Goal: Task Accomplishment & Management: Manage account settings

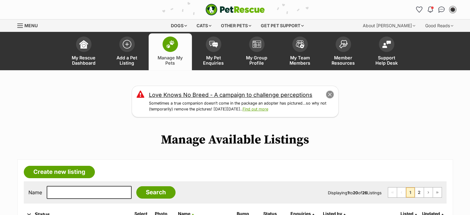
click at [329, 96] on button "close" at bounding box center [329, 94] width 9 height 9
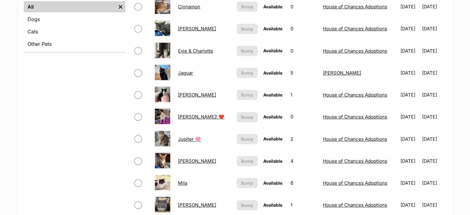
scroll to position [257, 0]
click at [185, 94] on link "Jess" at bounding box center [197, 95] width 38 height 6
click at [186, 116] on link "Jimmy! ❤️" at bounding box center [201, 117] width 46 height 6
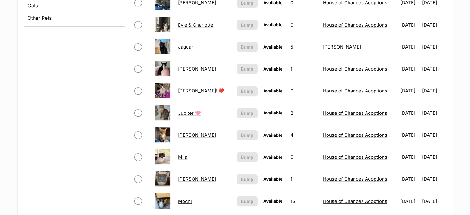
scroll to position [283, 0]
click at [164, 113] on img at bounding box center [162, 112] width 15 height 15
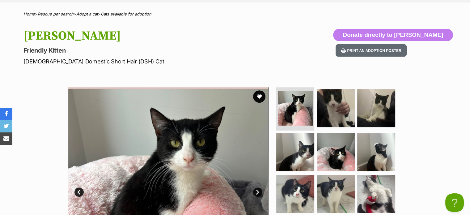
scroll to position [238, 0]
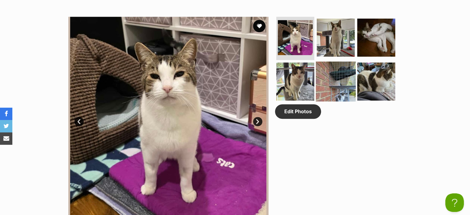
click at [321, 83] on img at bounding box center [336, 81] width 40 height 40
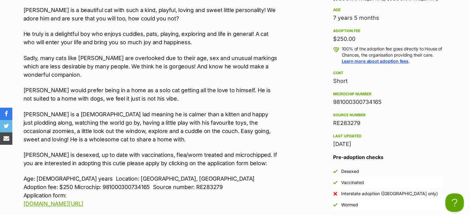
scroll to position [627, 0]
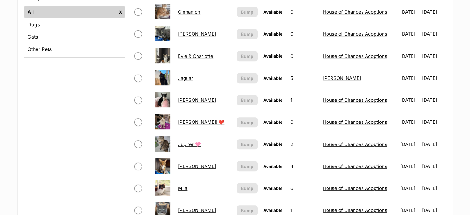
scroll to position [265, 0]
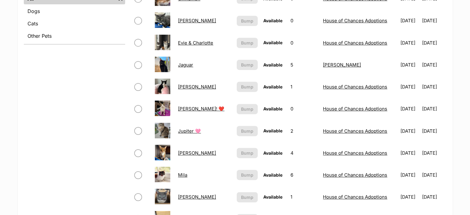
click at [186, 128] on link "Jupiter 🩷" at bounding box center [189, 131] width 23 height 6
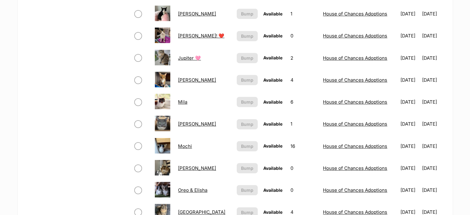
scroll to position [338, 0]
click at [182, 122] on link "Milo" at bounding box center [197, 124] width 38 height 6
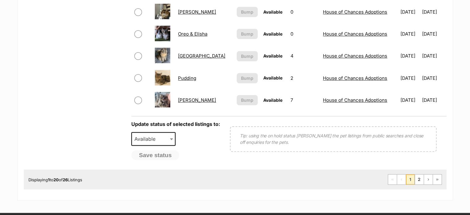
scroll to position [495, 0]
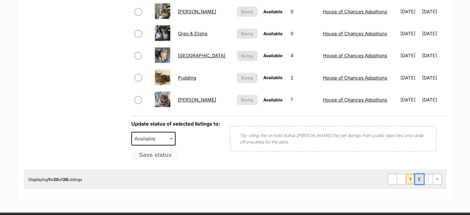
click at [419, 179] on link "2" at bounding box center [419, 179] width 9 height 10
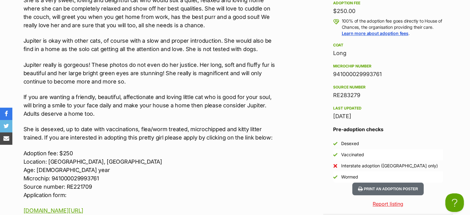
scroll to position [652, 0]
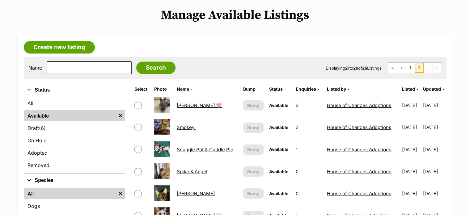
scroll to position [71, 0]
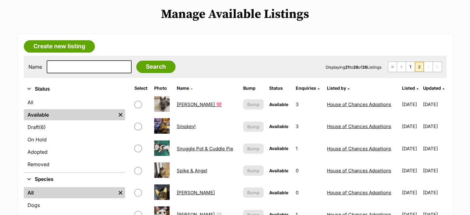
click at [180, 102] on link "[PERSON_NAME] 🩷" at bounding box center [199, 104] width 45 height 6
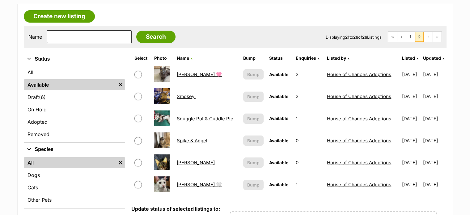
scroll to position [109, 0]
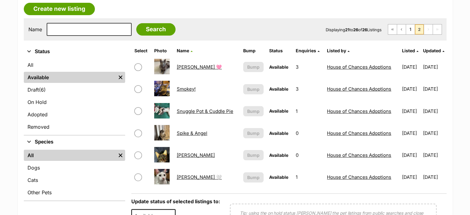
click at [187, 176] on link "Wilson 🤍" at bounding box center [199, 177] width 45 height 6
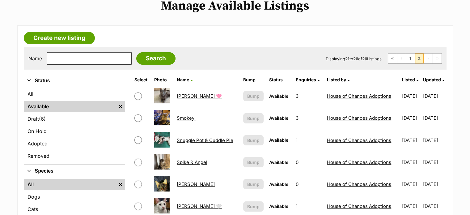
scroll to position [79, 0]
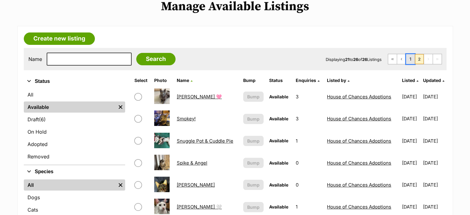
click at [409, 60] on link "1" at bounding box center [410, 59] width 9 height 10
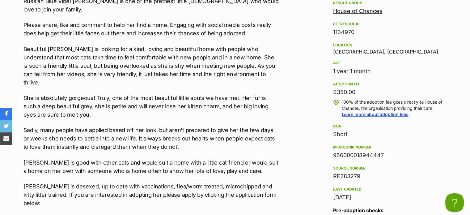
scroll to position [567, 0]
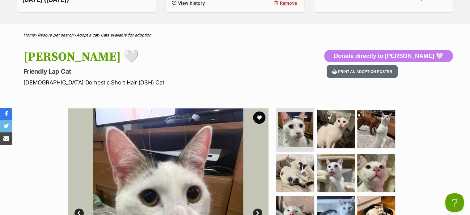
scroll to position [216, 0]
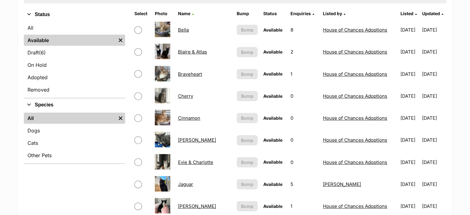
scroll to position [146, 0]
click at [192, 72] on link "Braveheart" at bounding box center [190, 74] width 24 height 6
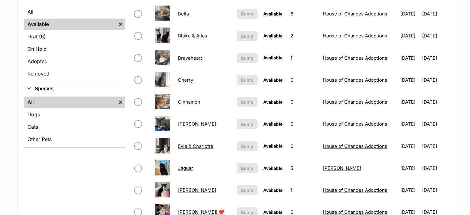
scroll to position [162, 0]
click at [186, 100] on link "Cinnamon" at bounding box center [189, 102] width 22 height 6
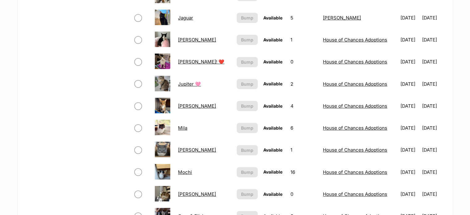
scroll to position [312, 0]
click at [189, 83] on link "Jupiter 🩷" at bounding box center [189, 84] width 23 height 6
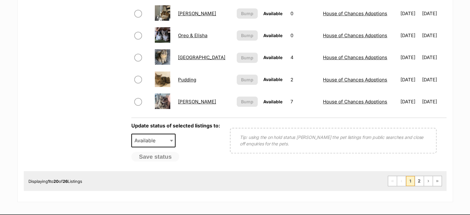
scroll to position [493, 0]
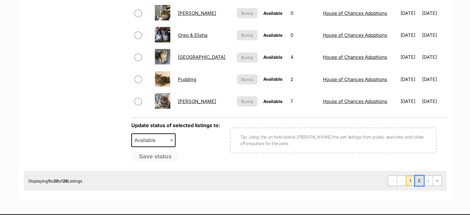
click at [418, 178] on link "2" at bounding box center [419, 181] width 9 height 10
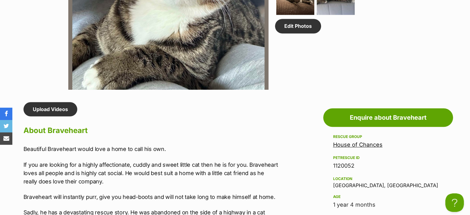
scroll to position [431, 0]
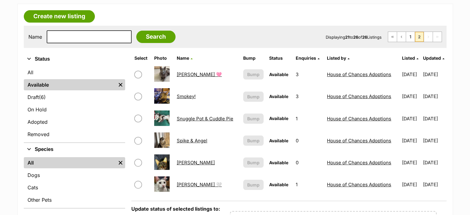
scroll to position [102, 0]
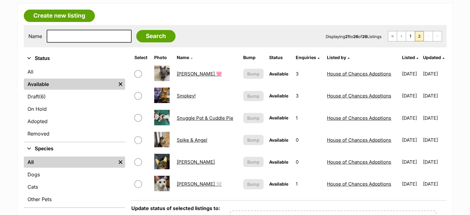
click at [182, 163] on link "[PERSON_NAME]" at bounding box center [196, 162] width 38 height 6
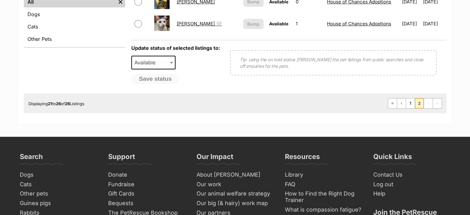
scroll to position [268, 0]
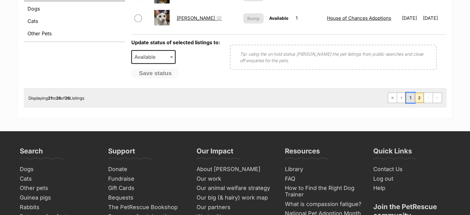
click at [414, 98] on link "1" at bounding box center [410, 98] width 9 height 10
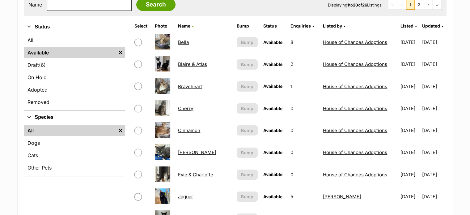
scroll to position [137, 0]
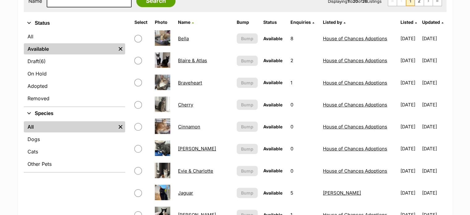
click at [181, 148] on link "Denis" at bounding box center [197, 149] width 38 height 6
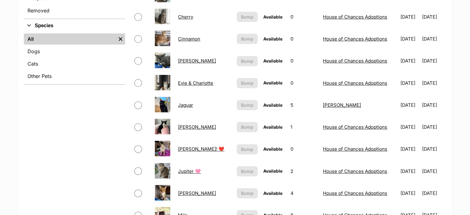
scroll to position [226, 0]
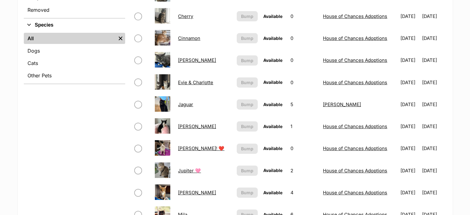
click at [186, 104] on link "Jaguar" at bounding box center [185, 104] width 15 height 6
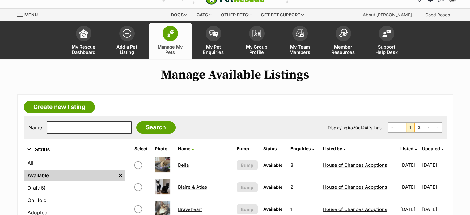
scroll to position [1, 0]
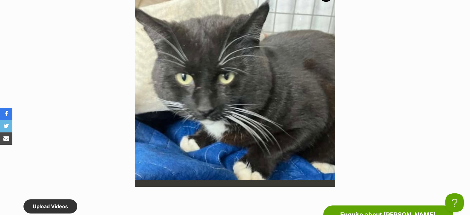
scroll to position [339, 0]
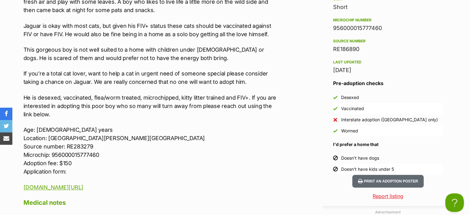
scroll to position [699, 0]
